Goal: Find contact information: Find contact information

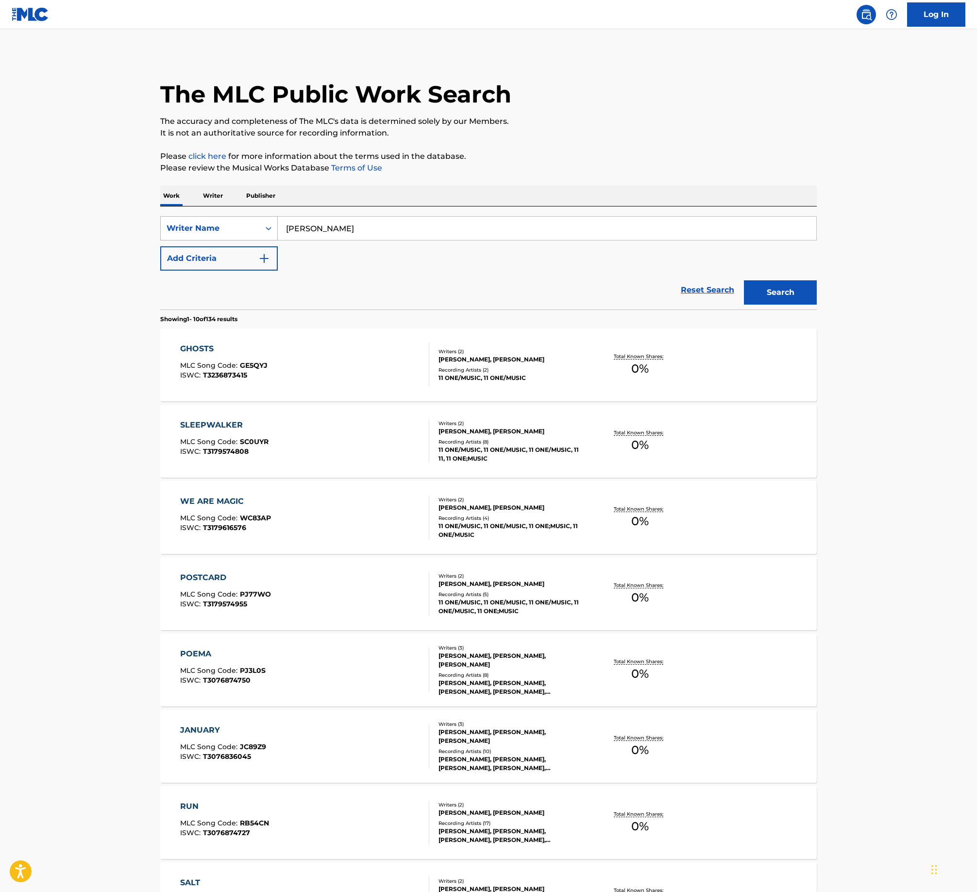
click at [256, 225] on div "Writer Name" at bounding box center [210, 228] width 99 height 18
click at [242, 246] on div "Work Title" at bounding box center [219, 252] width 117 height 24
click at [357, 230] on input "Search Form" at bounding box center [547, 228] width 539 height 23
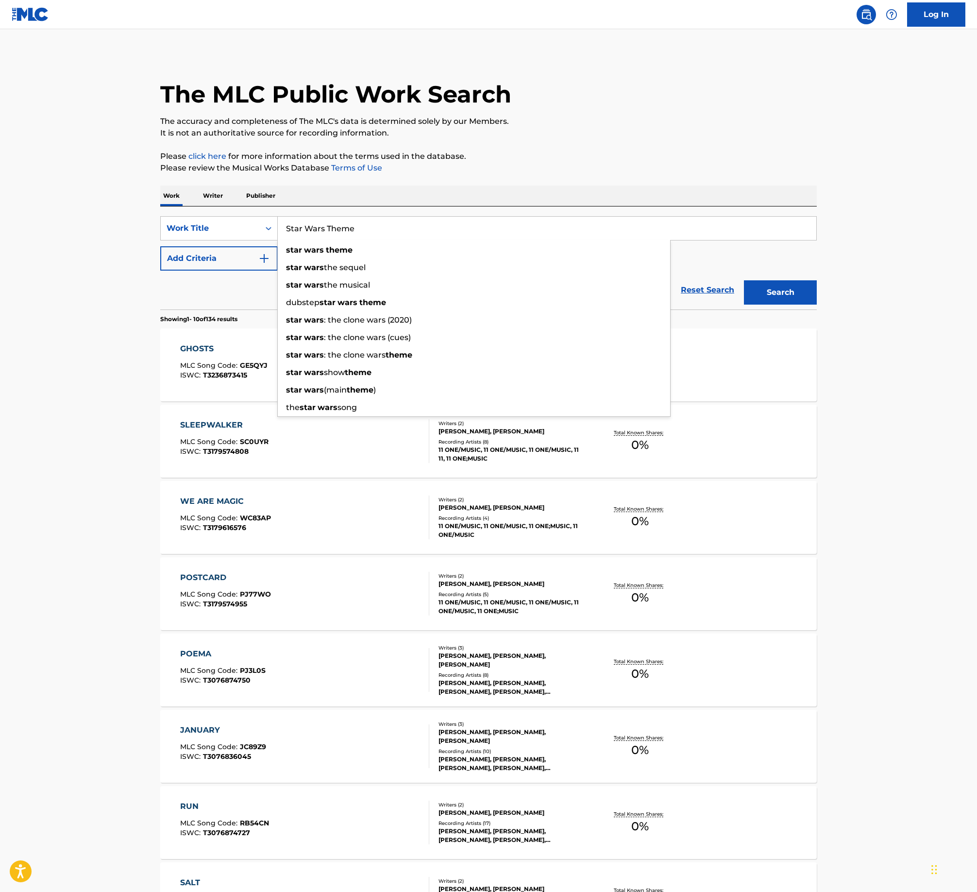
type input "Star Wars Theme"
click at [744, 280] on button "Search" at bounding box center [780, 292] width 73 height 24
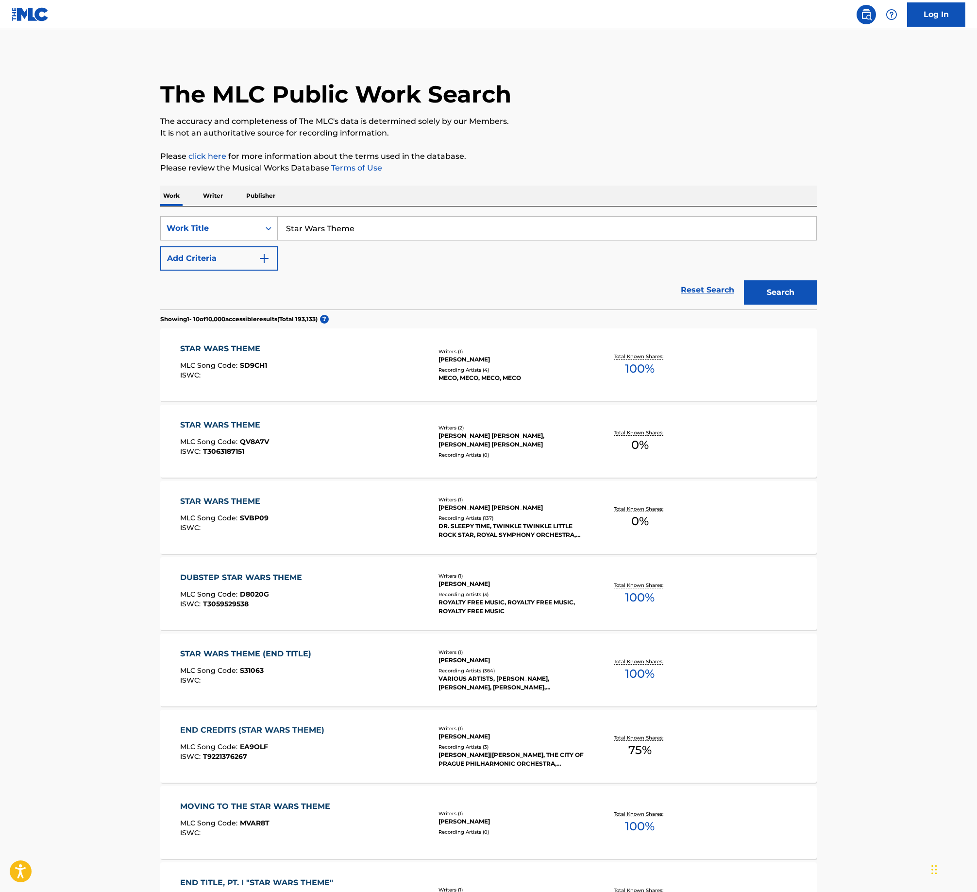
click at [429, 373] on div at bounding box center [425, 365] width 8 height 44
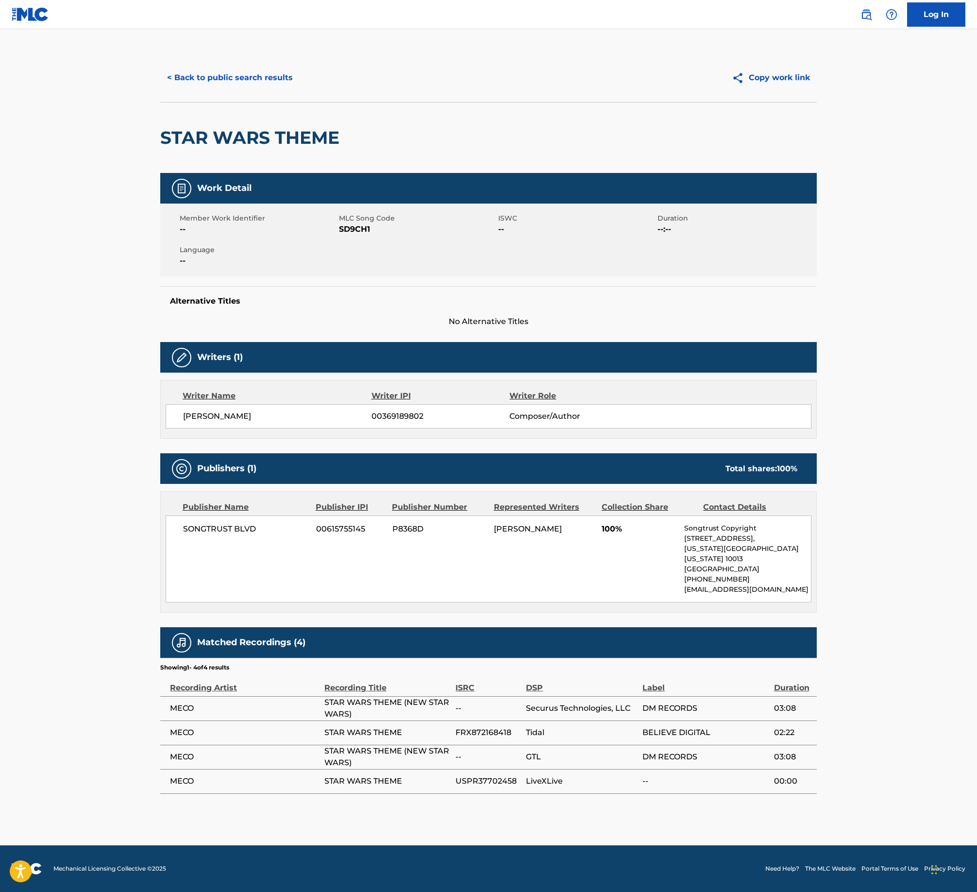
click at [220, 79] on button "< Back to public search results" at bounding box center [229, 78] width 139 height 24
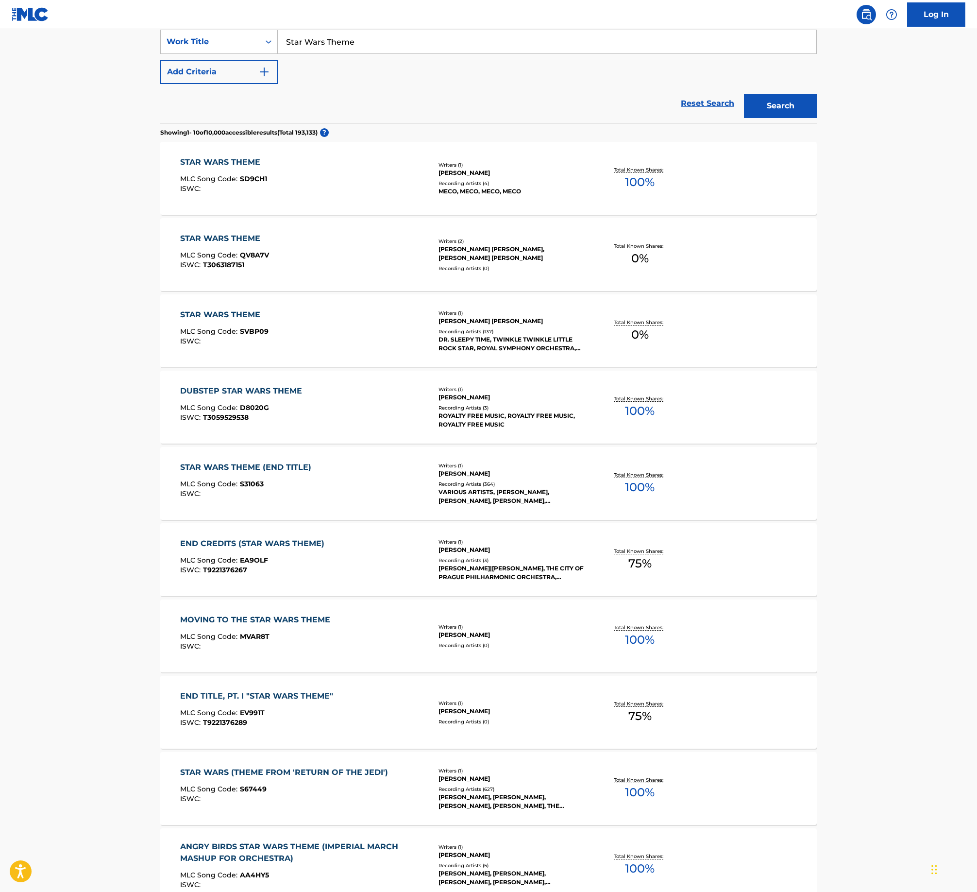
scroll to position [194, 0]
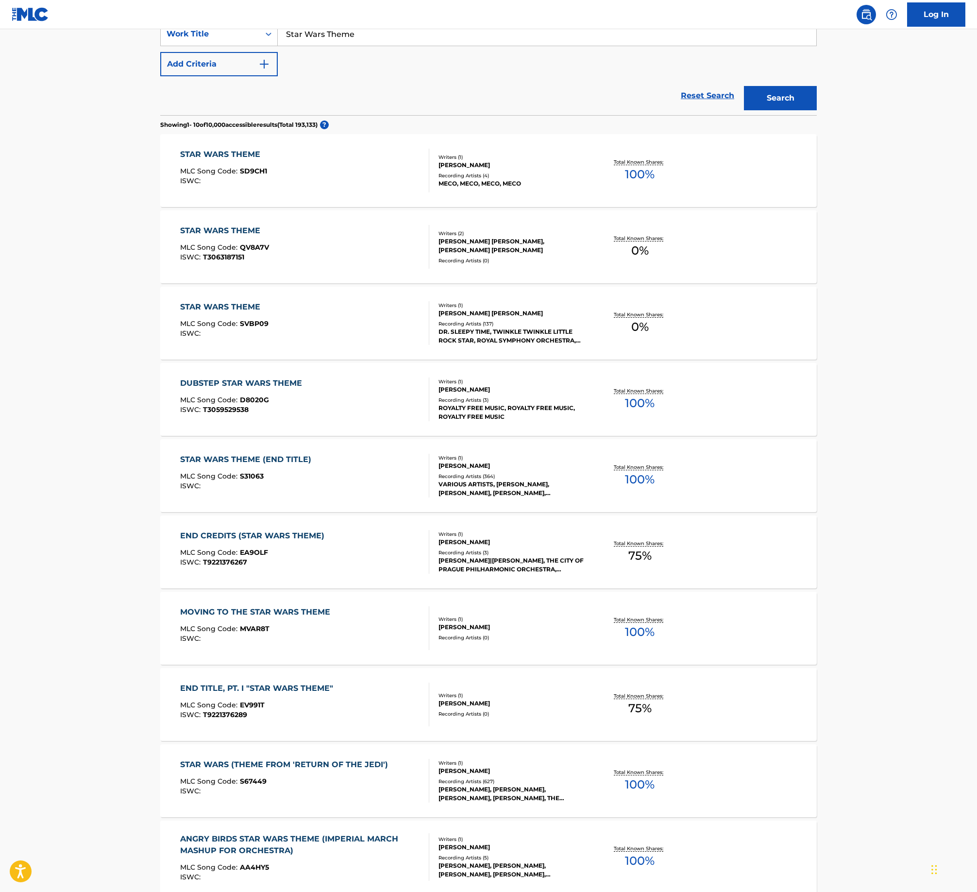
click at [383, 474] on div "STAR WARS THEME (END TITLE) MLC Song Code : S31063 ISWC :" at bounding box center [305, 476] width 250 height 44
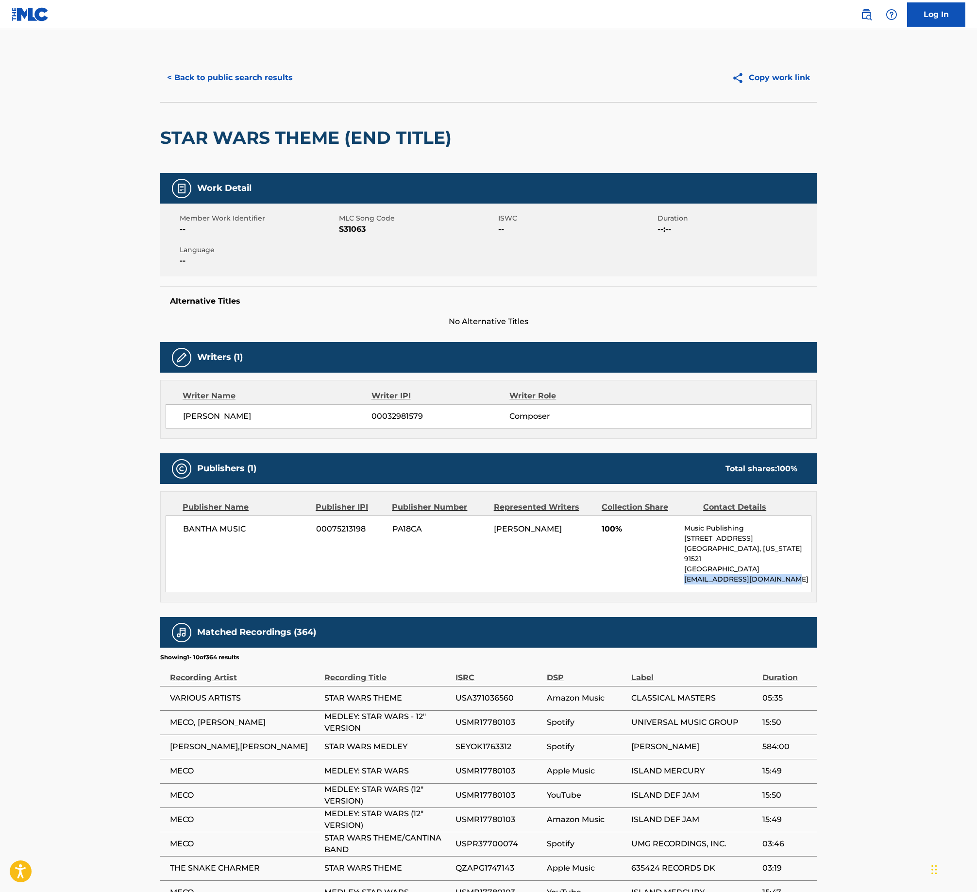
drag, startPoint x: 685, startPoint y: 570, endPoint x: 809, endPoint y: 579, distance: 124.7
click at [809, 579] on div "BANTHA MUSIC 00075213198 PA18CA [PERSON_NAME] 100% Music Publishing [STREET_ADD…" at bounding box center [489, 553] width 646 height 77
copy p "[EMAIL_ADDRESS][DOMAIN_NAME]"
